Goal: Information Seeking & Learning: Learn about a topic

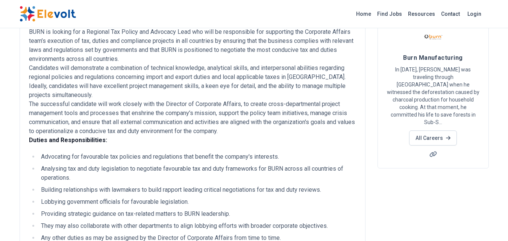
scroll to position [59, 0]
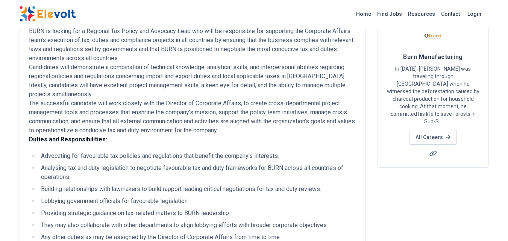
click at [43, 32] on p "BURN is looking for a Regional Tax Policy and Advocacy Lead who will be respons…" at bounding box center [192, 85] width 327 height 117
click at [39, 30] on p "BURN is looking for a Regional Tax Policy and Advocacy Lead who will be respons…" at bounding box center [192, 85] width 327 height 117
copy p "BURN"
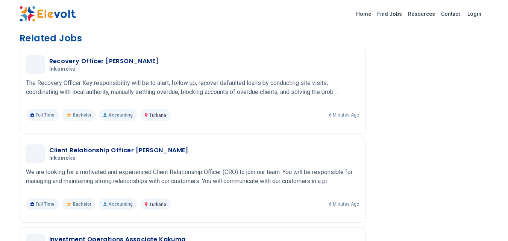
scroll to position [510, 0]
click at [194, 171] on p "We are looking for a motivated and experienced Client Relationship Officer (CRO…" at bounding box center [192, 176] width 333 height 18
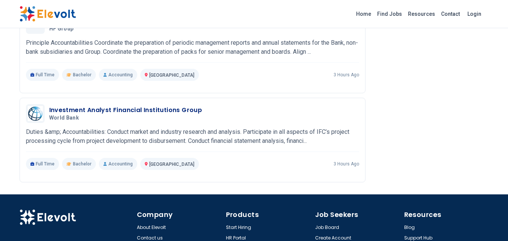
scroll to position [824, 0]
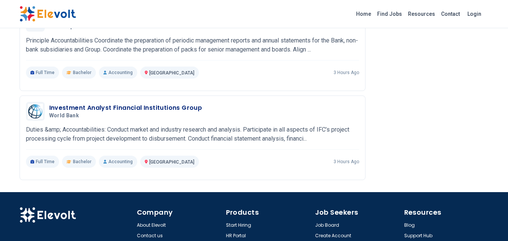
click at [157, 142] on p "Duties &amp; Accountabilities: Conduct market and industry research and analysi…" at bounding box center [192, 134] width 333 height 18
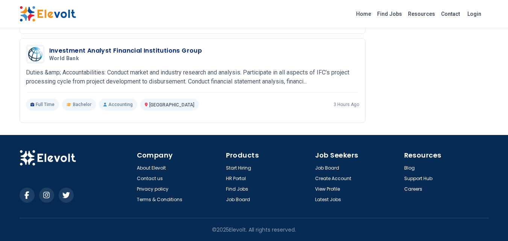
scroll to position [700, 0]
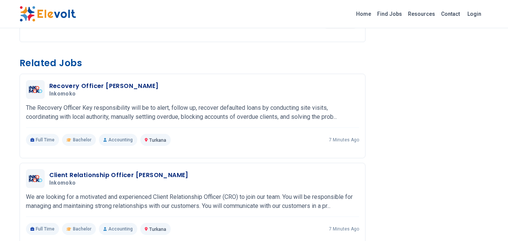
scroll to position [518, 0]
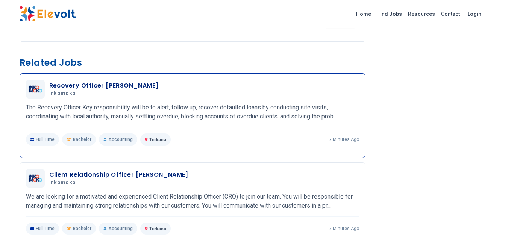
click at [76, 86] on h3 "Recovery Officer [PERSON_NAME]" at bounding box center [103, 85] width 109 height 9
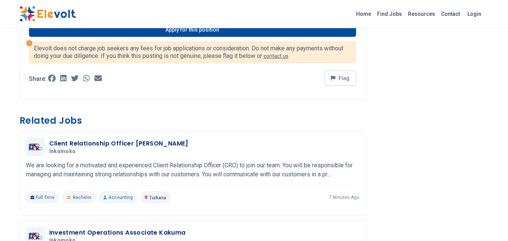
scroll to position [696, 0]
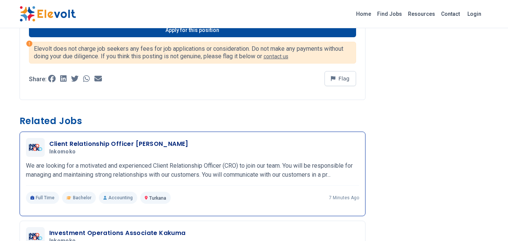
click at [113, 149] on h3 "Client Relationship Officer [PERSON_NAME]" at bounding box center [118, 144] width 139 height 9
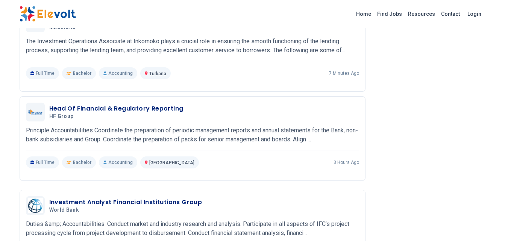
scroll to position [669, 0]
